Goal: Task Accomplishment & Management: Manage account settings

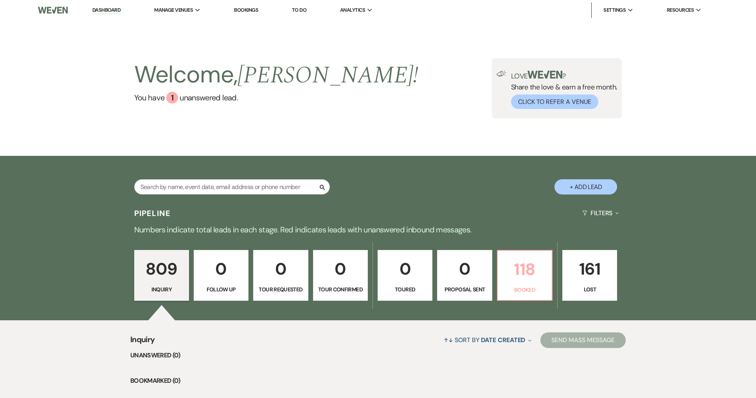
click at [534, 285] on link "118 Booked" at bounding box center [525, 275] width 56 height 51
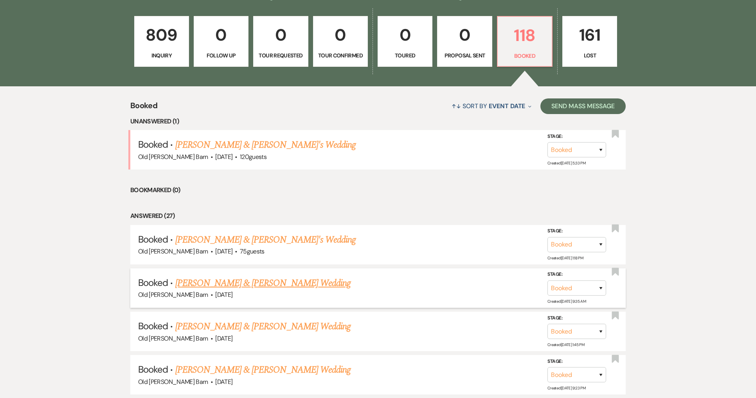
scroll to position [235, 0]
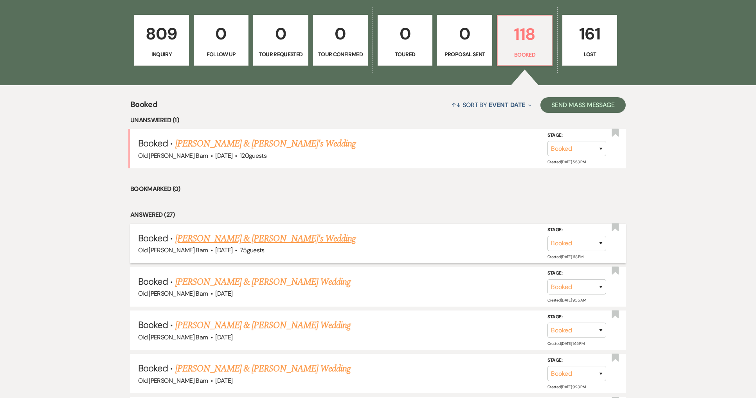
click at [262, 237] on link "[PERSON_NAME] & [PERSON_NAME]'s Wedding" at bounding box center [265, 239] width 181 height 14
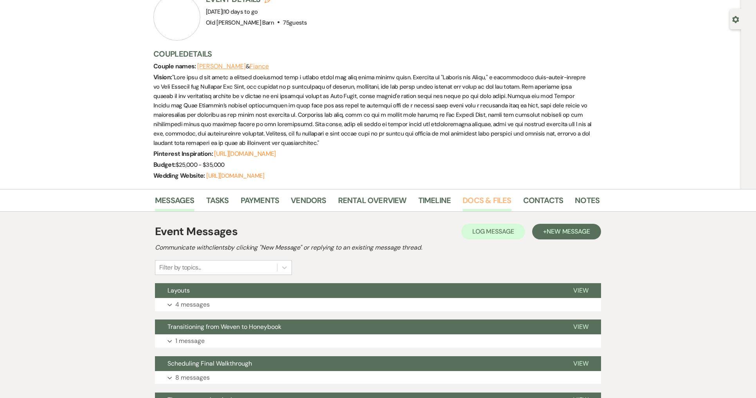
scroll to position [62, 0]
click at [496, 202] on link "Docs & Files" at bounding box center [486, 202] width 48 height 17
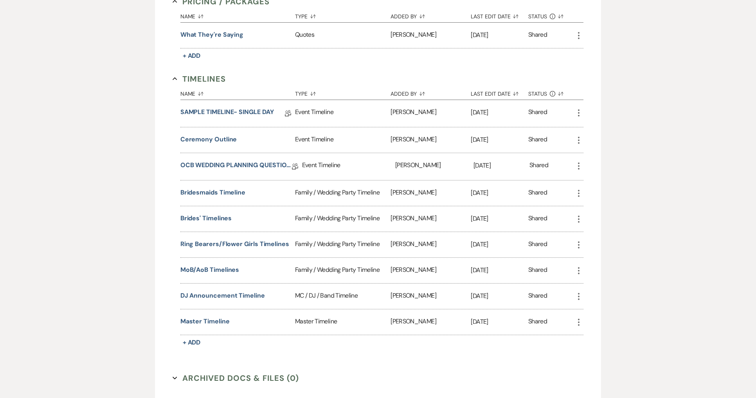
scroll to position [823, 0]
click at [246, 166] on link "OCB WEDDING PLANNING QUESTIONNAIRE" at bounding box center [235, 166] width 111 height 12
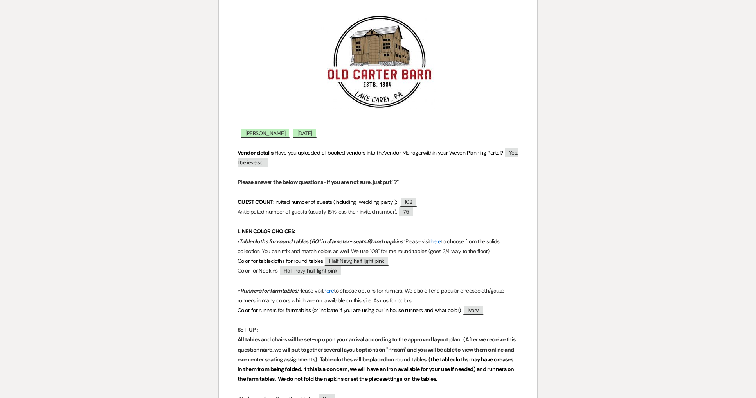
scroll to position [113, 0]
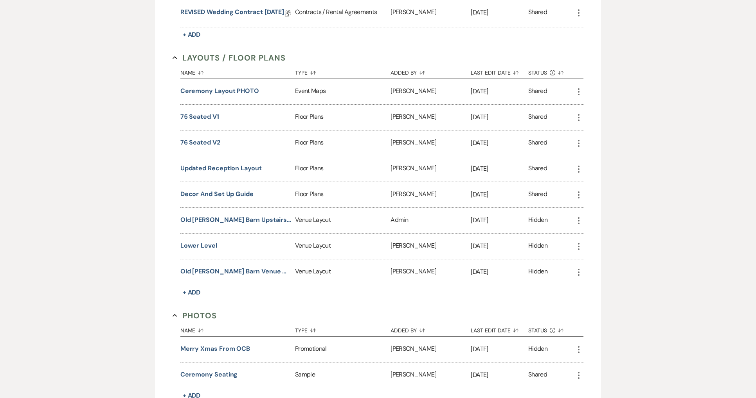
scroll to position [405, 0]
click at [209, 142] on button "76 seated V2" at bounding box center [200, 142] width 40 height 9
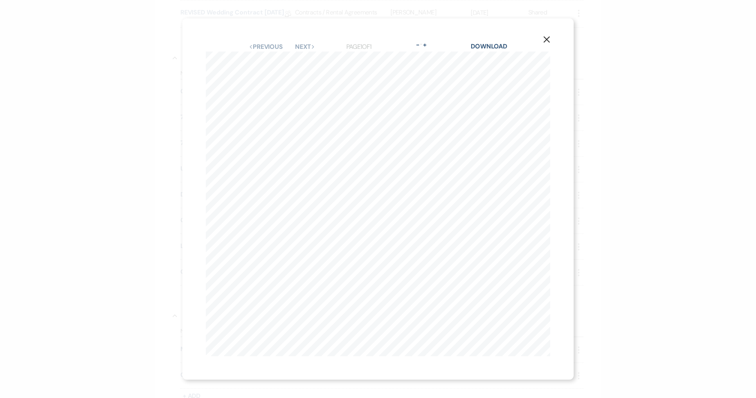
click at [546, 41] on icon "X" at bounding box center [546, 39] width 7 height 7
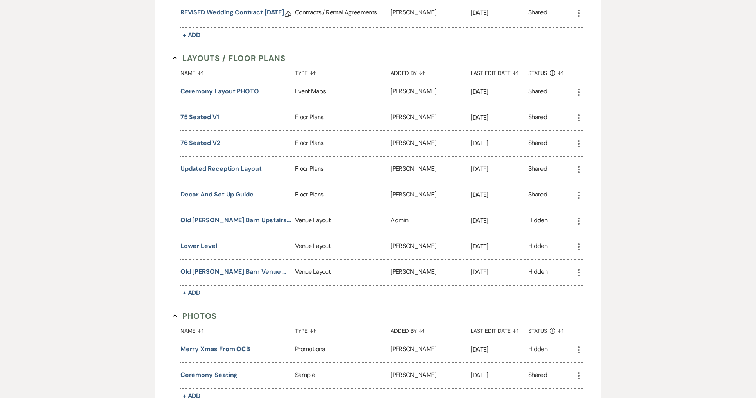
click at [203, 117] on button "75 seated V1" at bounding box center [199, 117] width 39 height 9
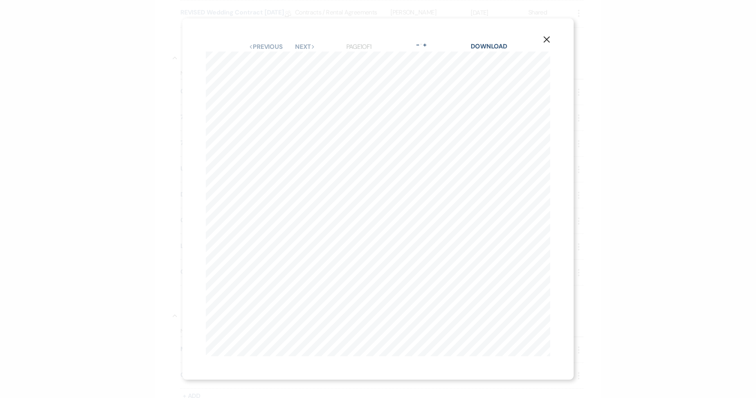
click at [547, 39] on use "button" at bounding box center [546, 39] width 6 height 6
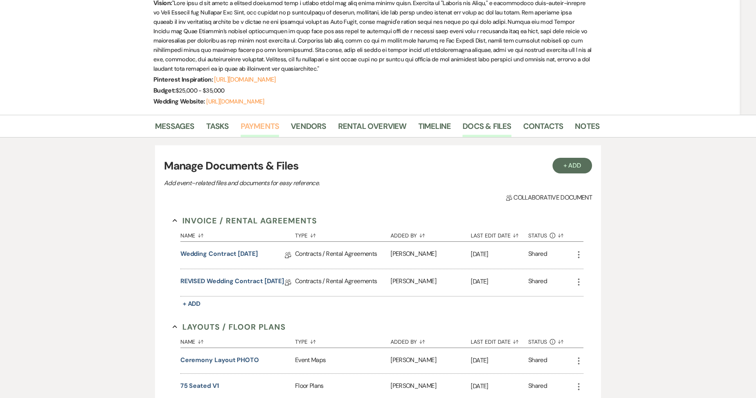
scroll to position [135, 0]
click at [183, 127] on link "Messages" at bounding box center [174, 129] width 39 height 17
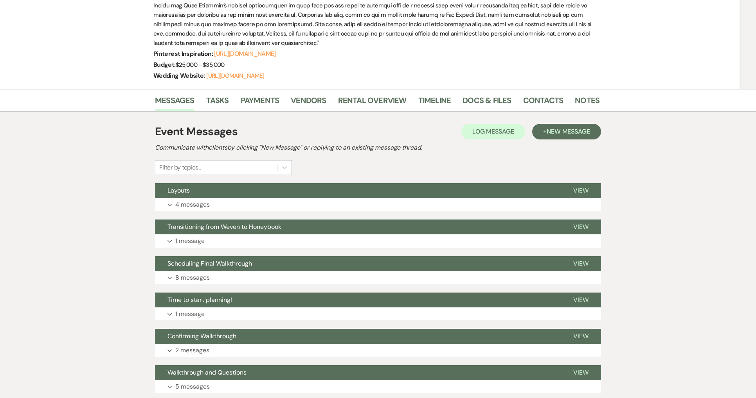
scroll to position [171, 0]
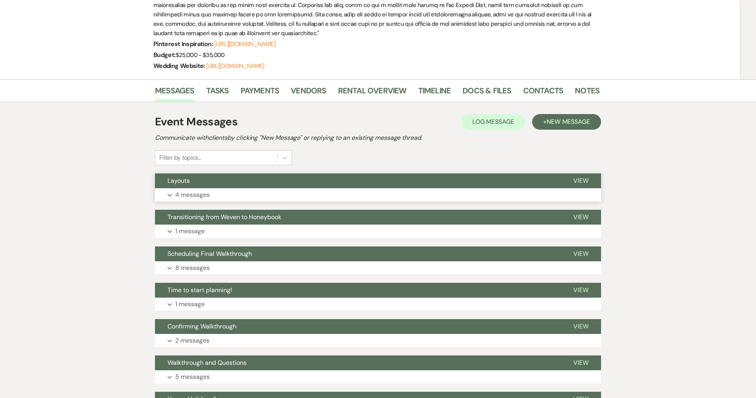
click at [582, 179] on span "View" at bounding box center [580, 181] width 15 height 8
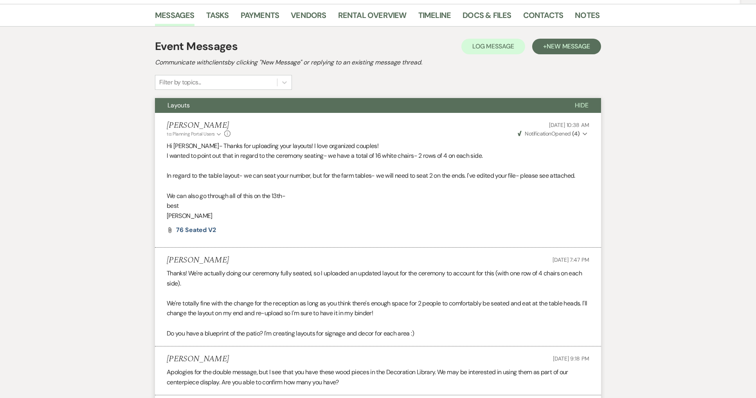
scroll to position [243, 0]
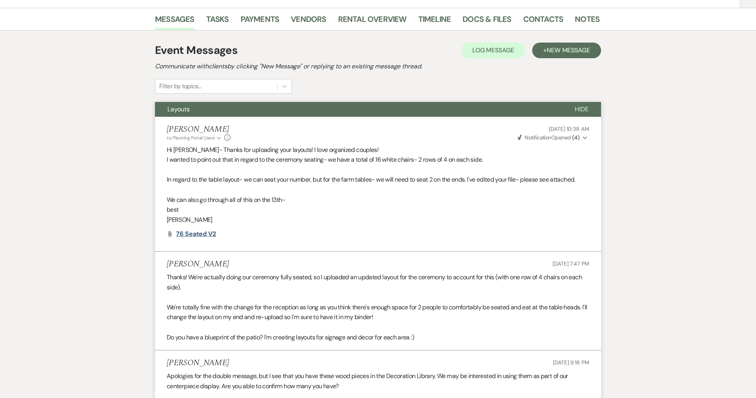
click at [196, 231] on span "76 seated V2" at bounding box center [196, 234] width 40 height 8
click at [476, 17] on link "Docs & Files" at bounding box center [486, 21] width 48 height 17
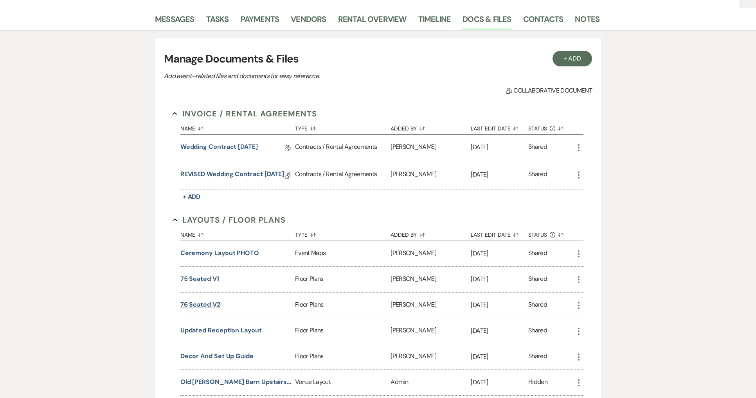
click at [207, 303] on button "76 seated V2" at bounding box center [200, 304] width 40 height 9
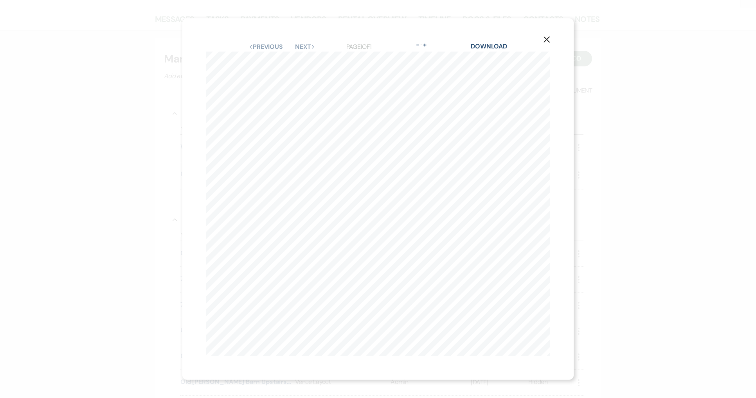
click at [548, 38] on use "button" at bounding box center [546, 39] width 6 height 6
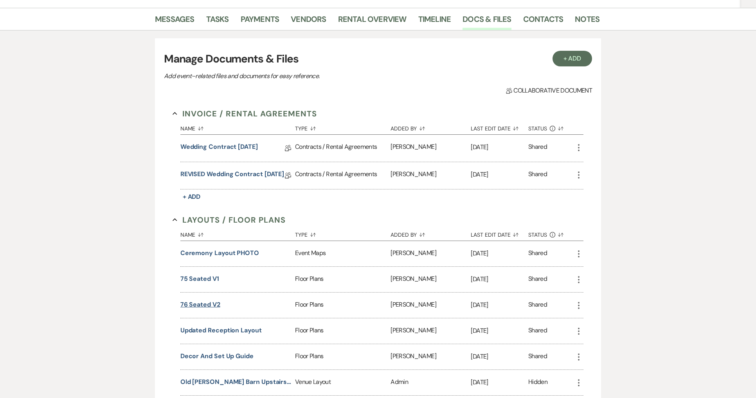
click at [209, 304] on button "76 seated V2" at bounding box center [200, 304] width 40 height 9
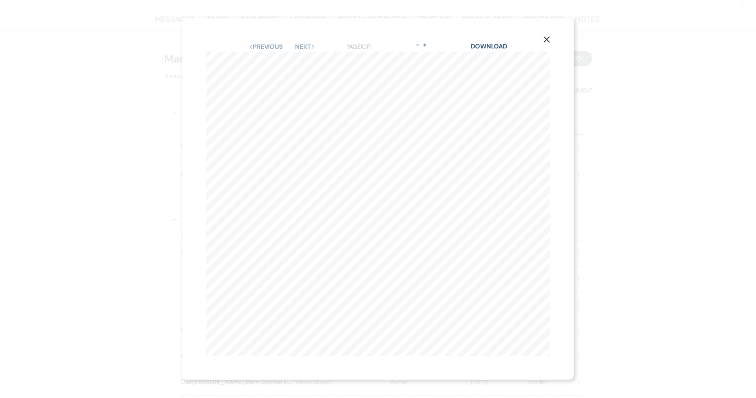
click at [547, 40] on use "button" at bounding box center [546, 39] width 6 height 6
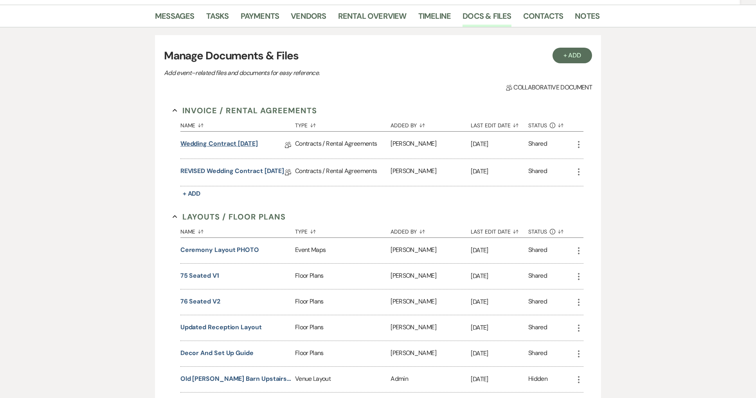
scroll to position [251, 0]
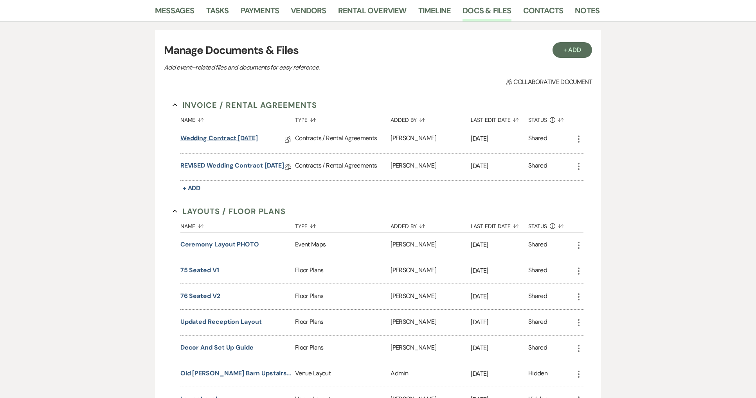
click at [252, 138] on link "Wedding Contract [DATE]" at bounding box center [218, 140] width 77 height 12
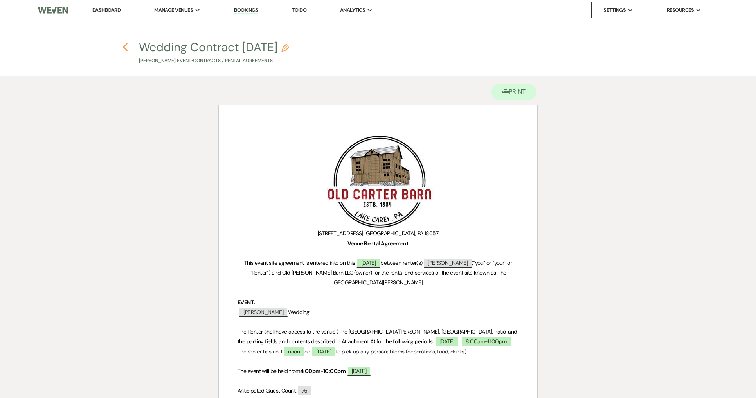
click at [124, 48] on use "button" at bounding box center [124, 47] width 5 height 9
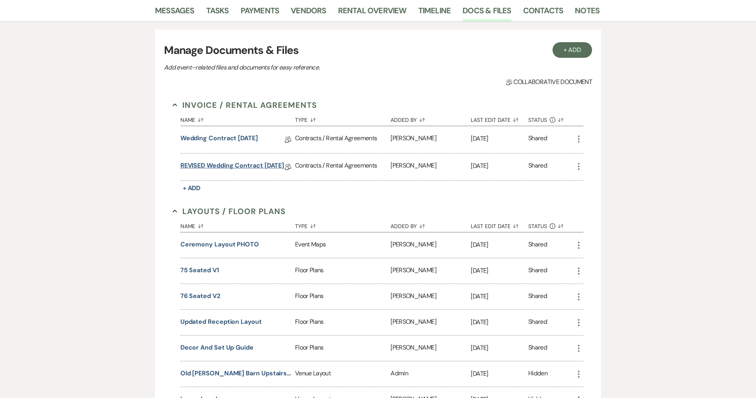
click at [248, 166] on link "REVISED Wedding Contract [DATE]" at bounding box center [232, 167] width 104 height 12
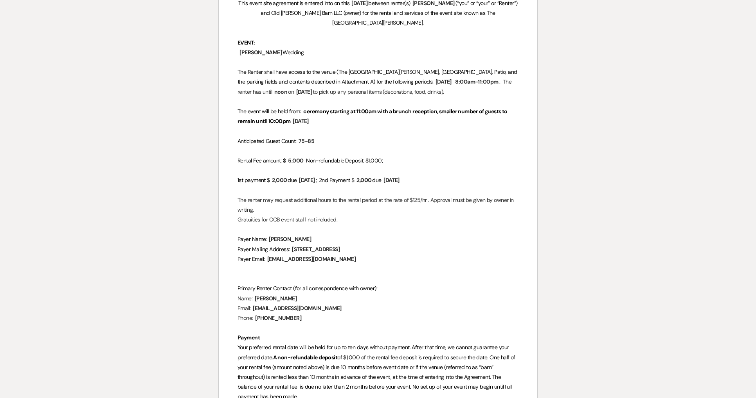
scroll to position [263, 0]
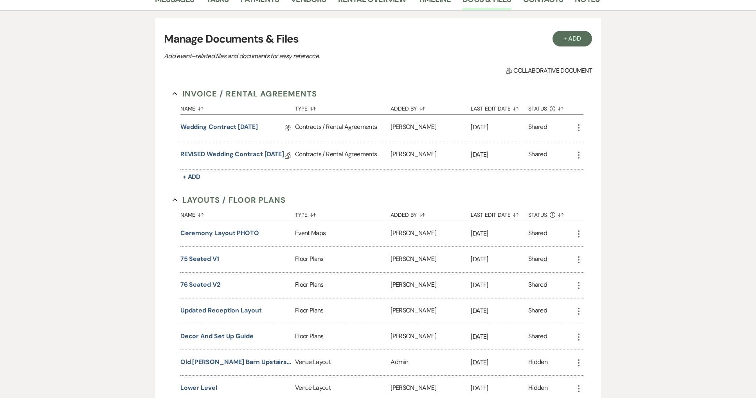
scroll to position [251, 0]
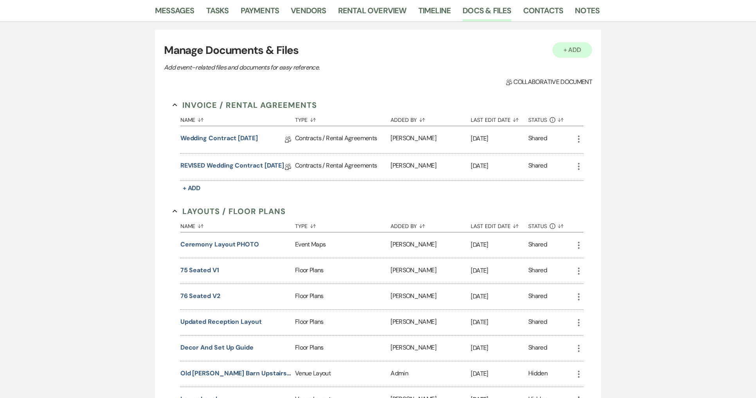
click at [564, 53] on button "+ Add" at bounding box center [572, 50] width 40 height 16
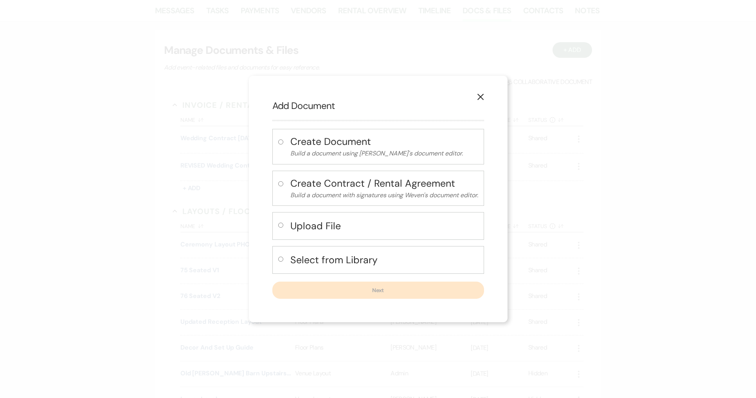
click at [279, 227] on input "radio" at bounding box center [280, 225] width 5 height 5
radio input "true"
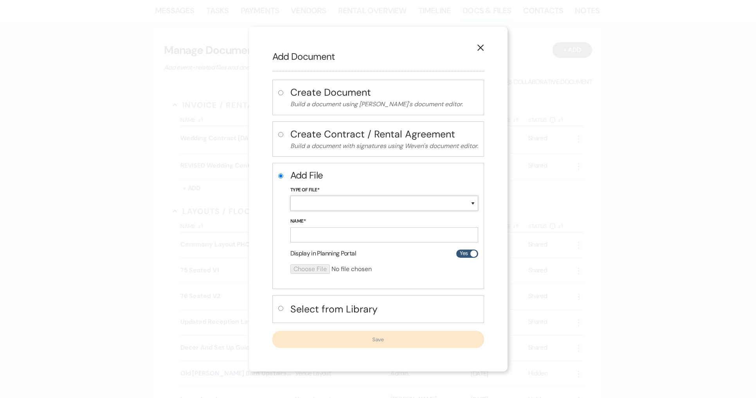
select select "19"
click at [302, 233] on input "Name*" at bounding box center [384, 235] width 188 height 15
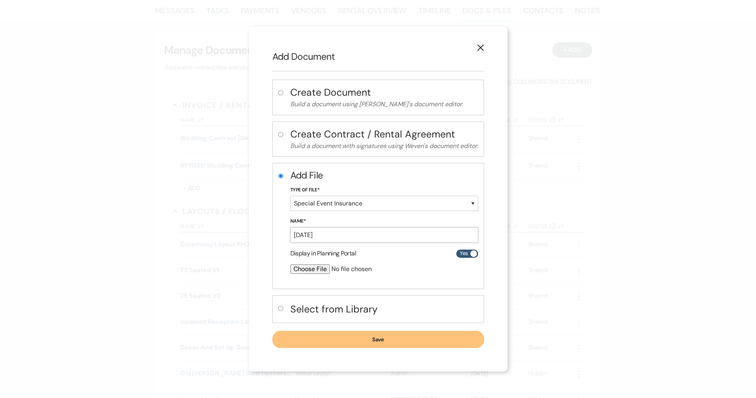
type input "[DATE]"
click at [304, 268] on input "file" at bounding box center [363, 269] width 146 height 9
type input "C:\fakepath\3DS5476-M4943629 Certificate of Insurance.pdf"
click at [382, 343] on button "Save" at bounding box center [378, 340] width 212 height 17
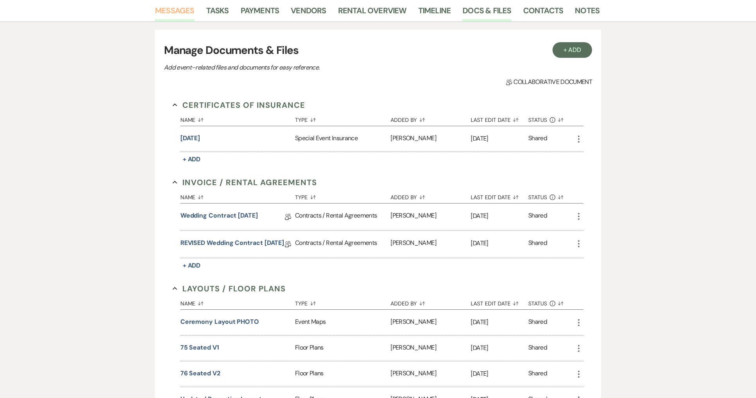
click at [177, 14] on link "Messages" at bounding box center [174, 12] width 39 height 17
